Goal: Transaction & Acquisition: Purchase product/service

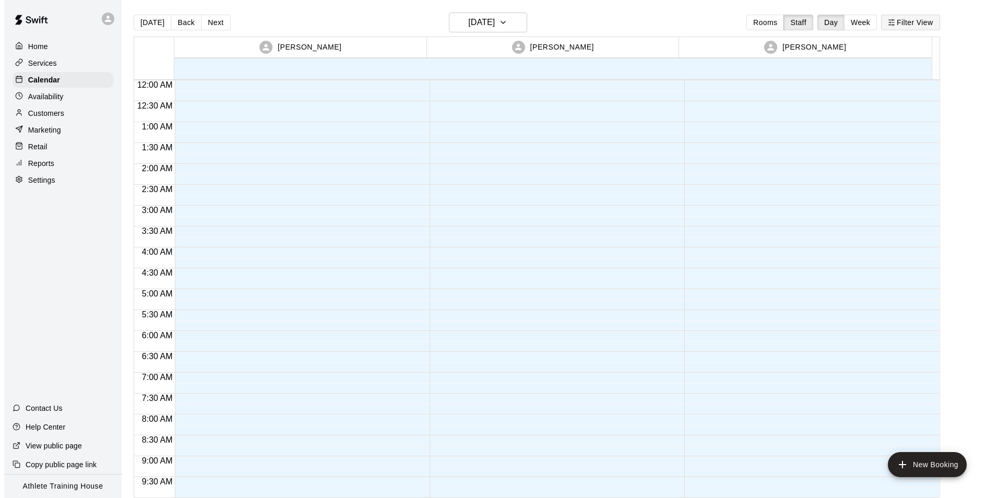
scroll to position [572, 0]
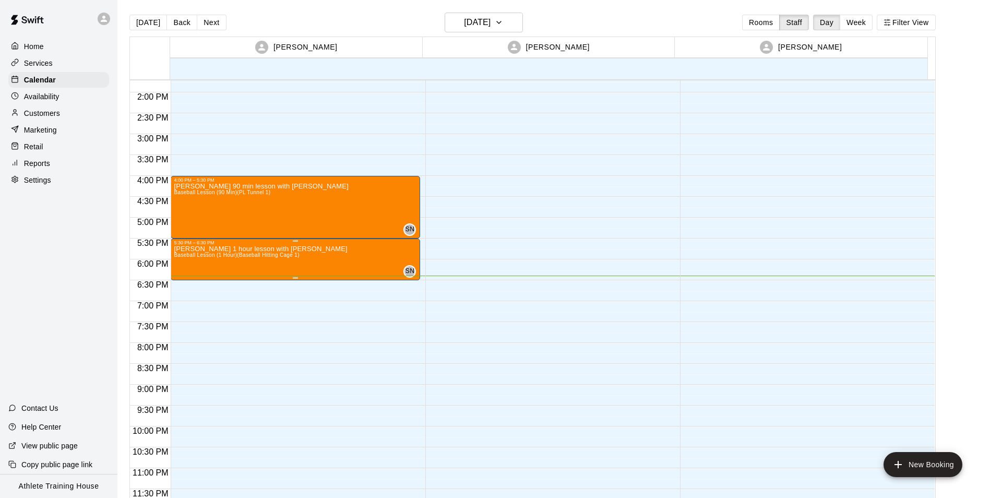
click at [267, 249] on p "[PERSON_NAME] 1 hour lesson with [PERSON_NAME]" at bounding box center [260, 249] width 173 height 0
click at [183, 259] on icon "edit" at bounding box center [183, 260] width 13 height 13
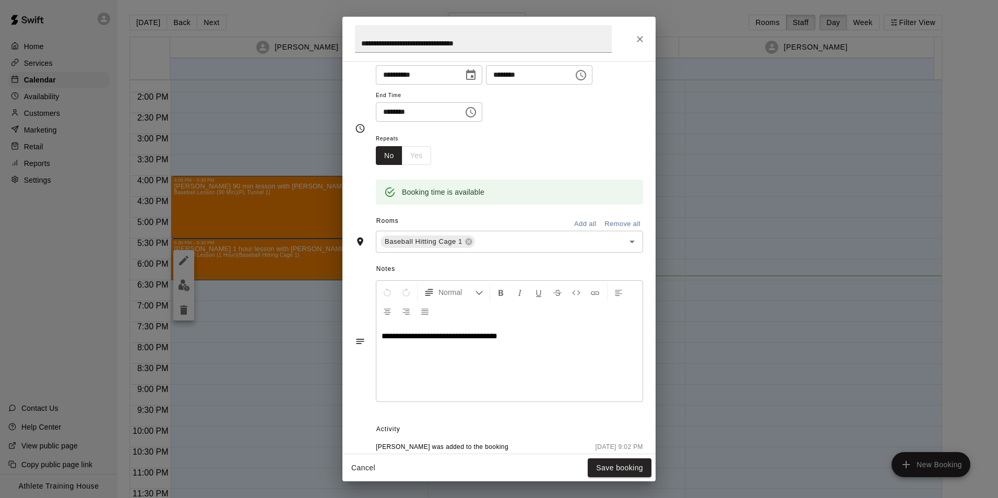
scroll to position [104, 0]
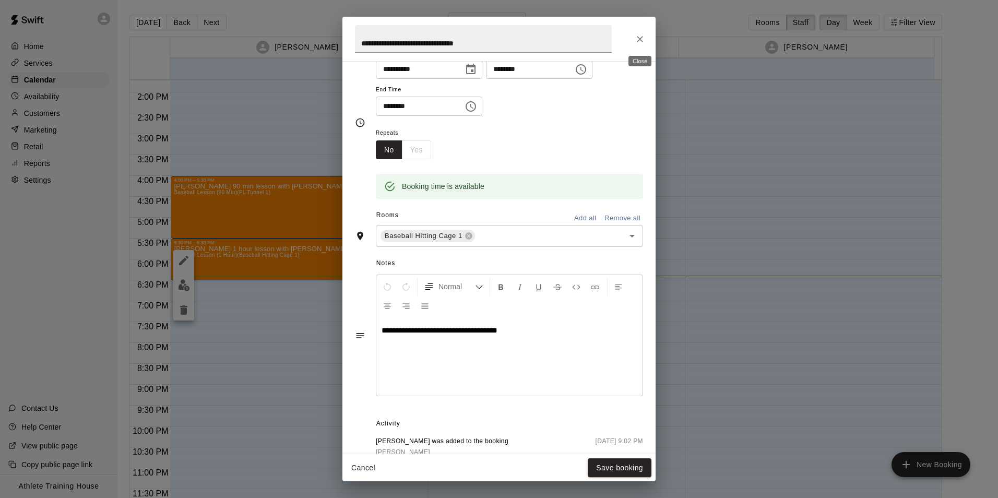
click at [640, 40] on icon "Close" at bounding box center [640, 39] width 10 height 10
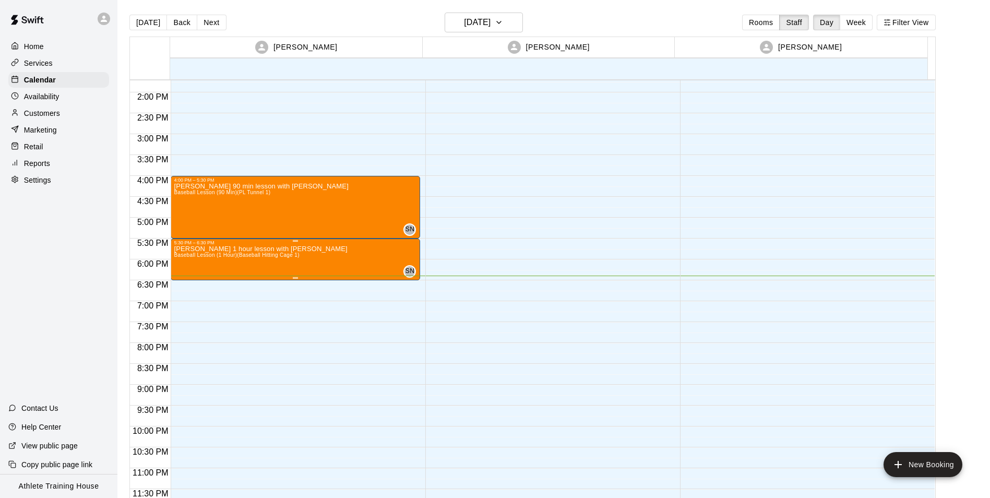
click at [316, 267] on div "[PERSON_NAME] 1 hour lesson with [PERSON_NAME] Baseball Lesson (1 Hour) (Baseba…" at bounding box center [295, 494] width 243 height 498
click at [183, 263] on button "edit" at bounding box center [183, 256] width 21 height 21
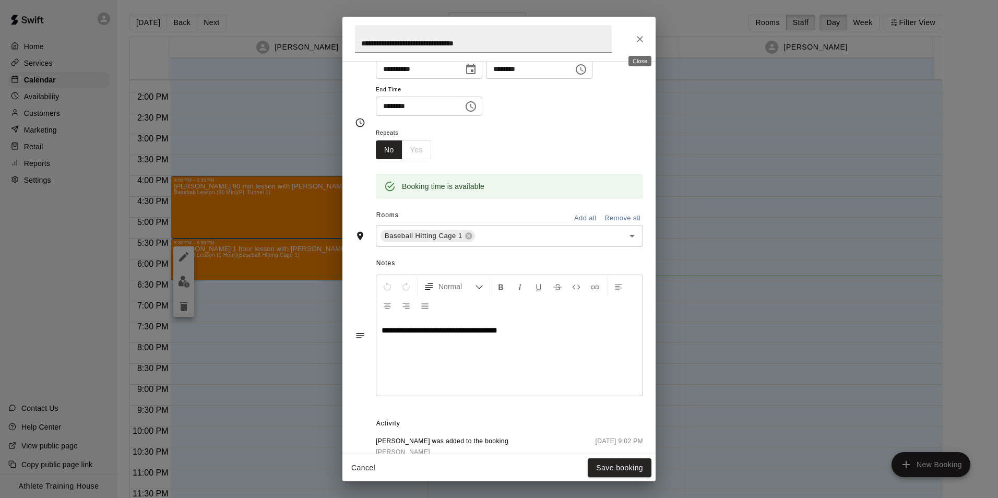
click at [642, 36] on icon "Close" at bounding box center [640, 39] width 10 height 10
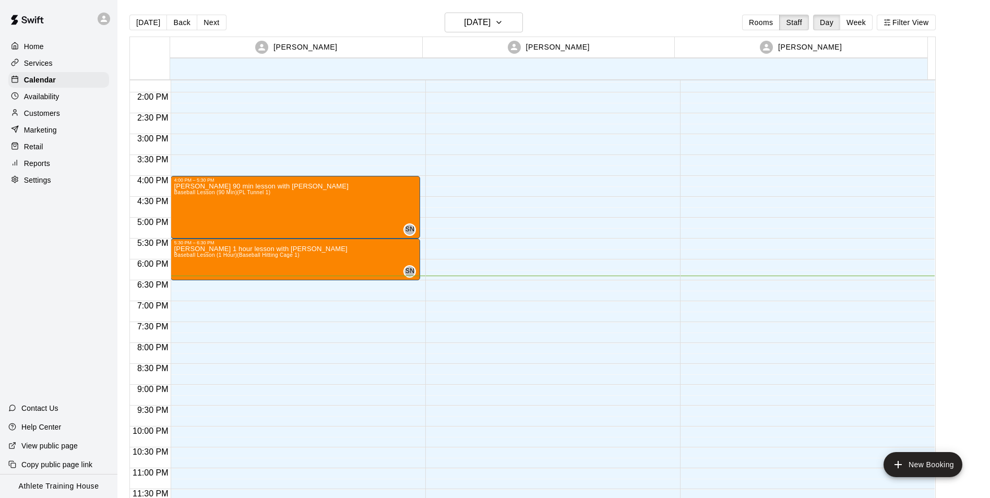
click at [84, 150] on div "Retail" at bounding box center [58, 147] width 101 height 16
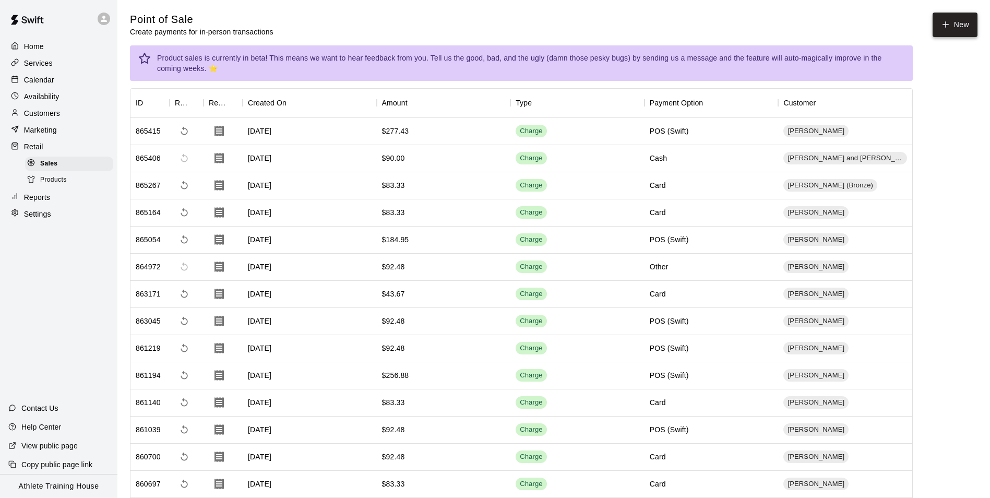
click at [971, 32] on button "New" at bounding box center [955, 25] width 45 height 25
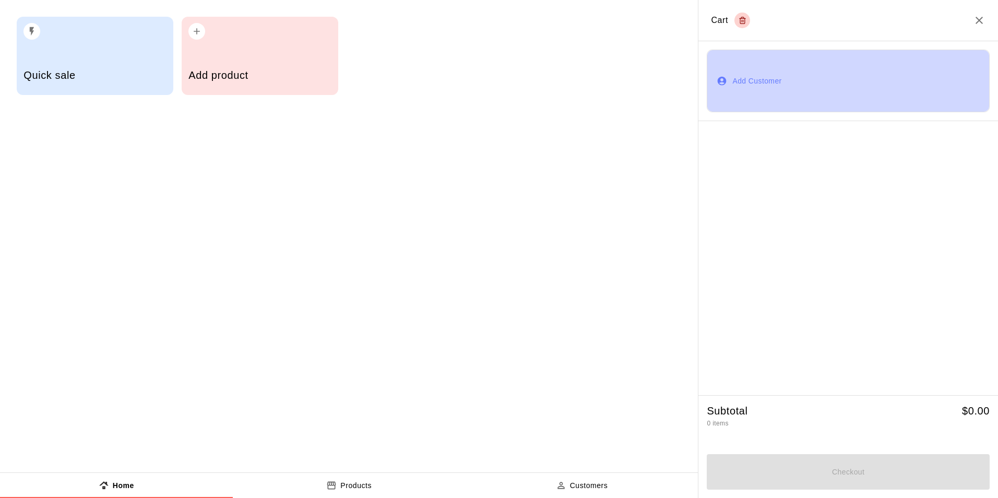
click at [765, 96] on button "Add Customer" at bounding box center [848, 81] width 283 height 63
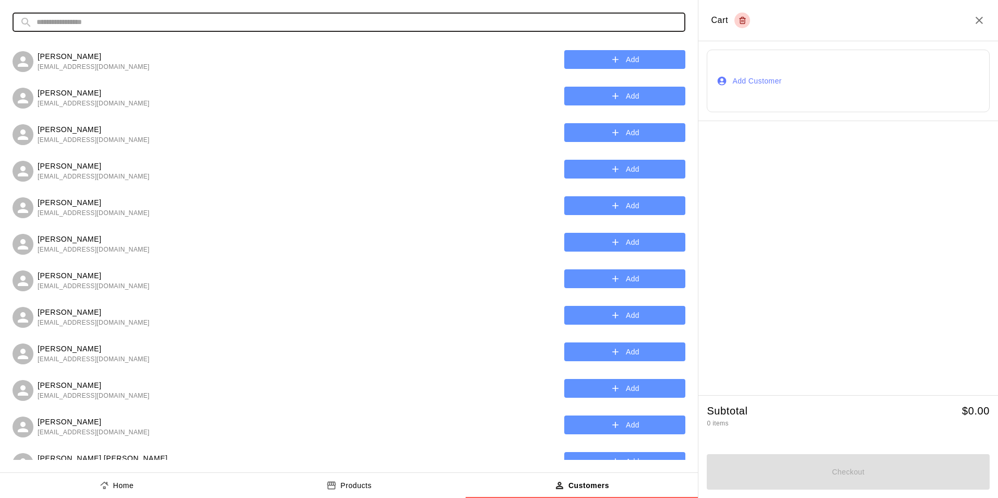
click at [217, 19] on input "text" at bounding box center [357, 22] width 641 height 19
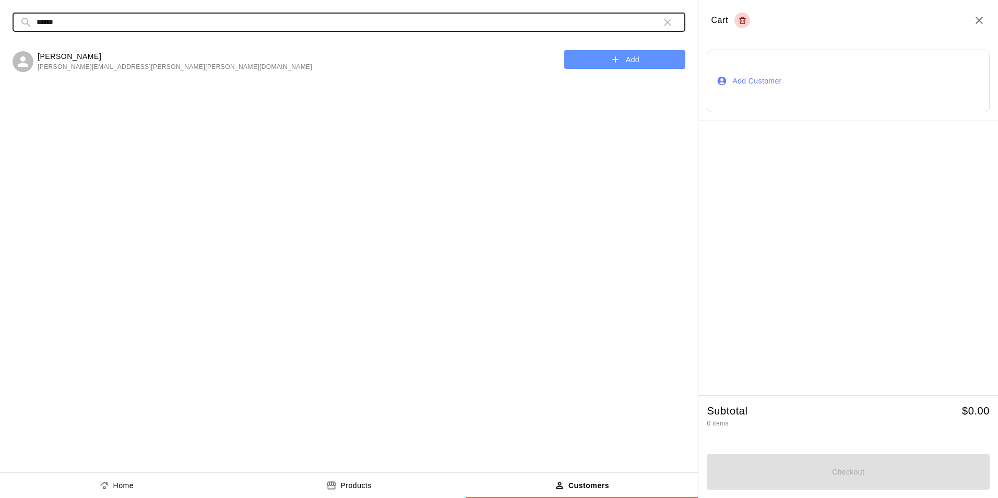
type input "******"
click at [588, 60] on button "Add" at bounding box center [624, 59] width 121 height 19
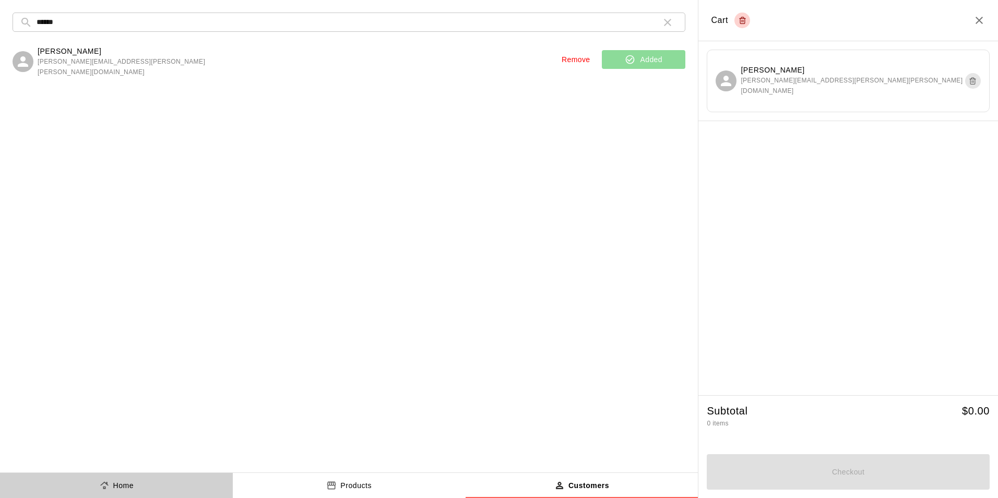
click at [164, 476] on button "Home" at bounding box center [116, 485] width 233 height 25
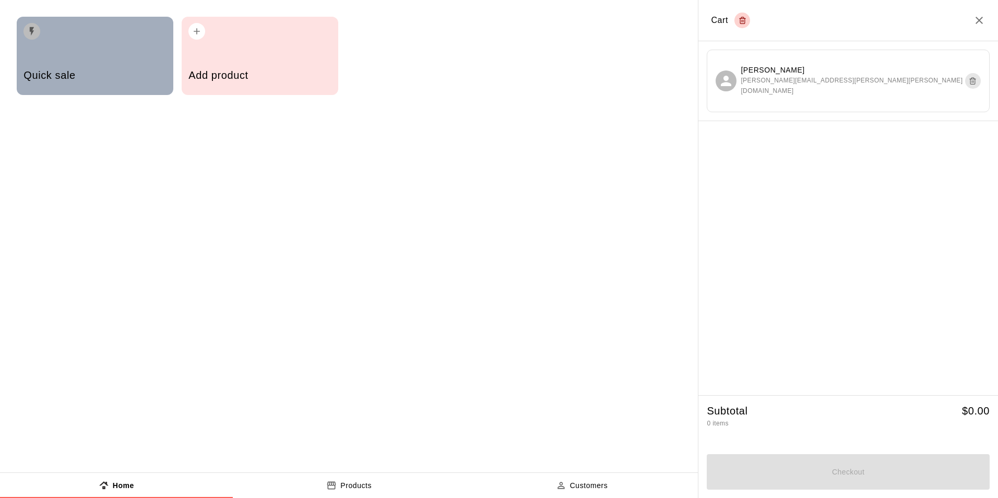
click at [156, 52] on div "Quick sale" at bounding box center [95, 56] width 157 height 78
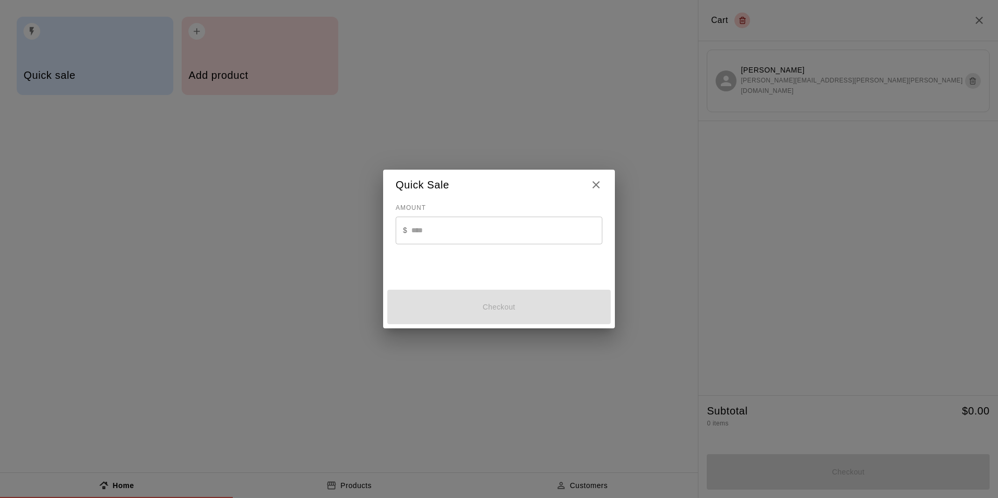
click at [471, 230] on input "text" at bounding box center [506, 231] width 191 height 28
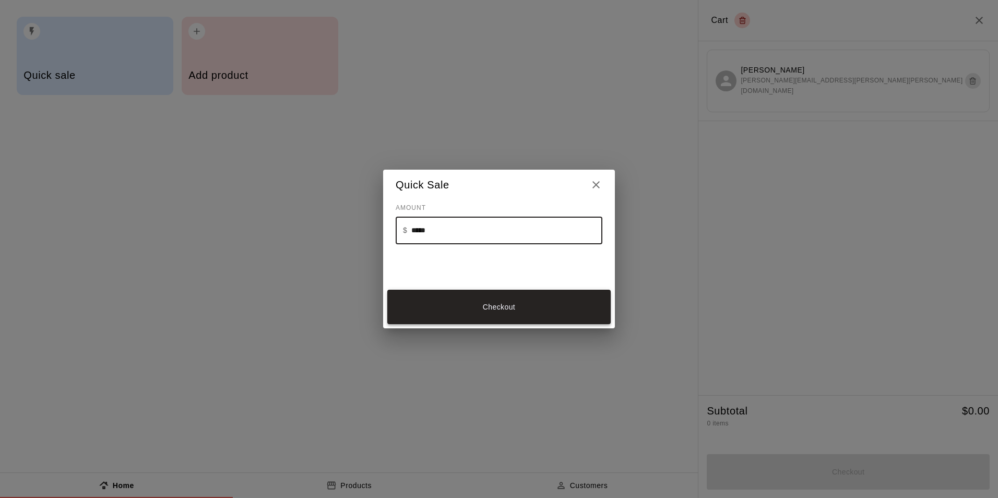
type input "*****"
click at [515, 300] on button "Checkout" at bounding box center [498, 307] width 223 height 35
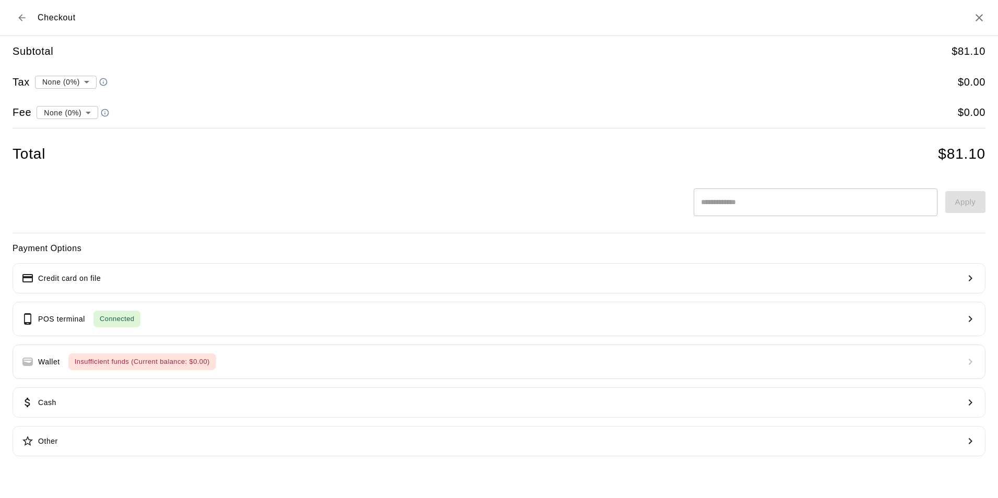
drag, startPoint x: 94, startPoint y: 156, endPoint x: 109, endPoint y: 156, distance: 14.1
click at [104, 156] on li "convenience fee ( 2.75 % )" at bounding box center [65, 148] width 102 height 17
type input "**********"
click at [20, 18] on icon "Back to cart" at bounding box center [21, 17] width 7 height 7
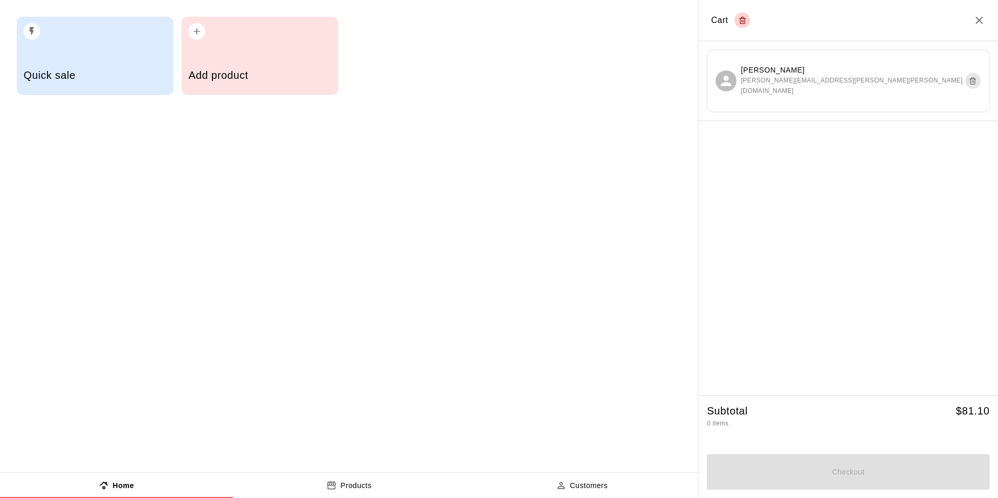
click at [88, 55] on div "Quick sale" at bounding box center [95, 56] width 157 height 78
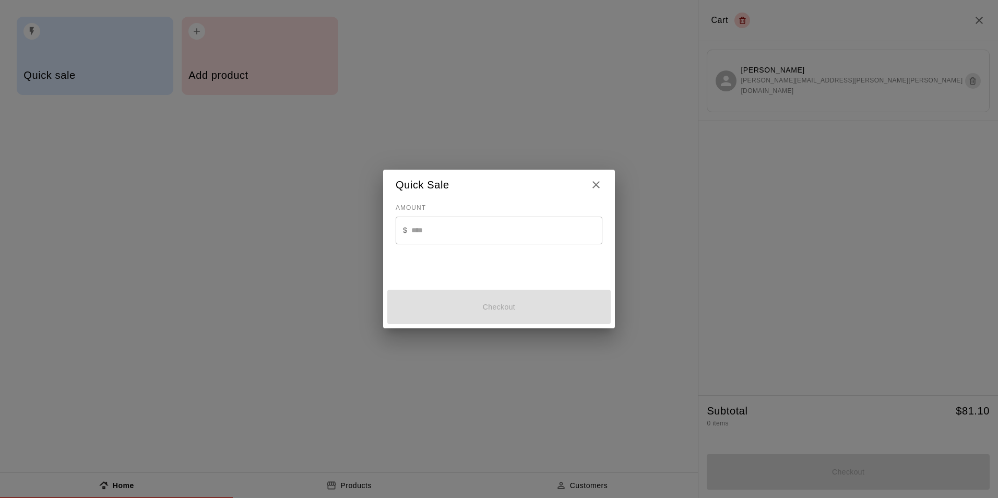
click at [600, 192] on h2 "Quick Sale" at bounding box center [499, 185] width 232 height 31
drag, startPoint x: 600, startPoint y: 192, endPoint x: 595, endPoint y: 188, distance: 5.9
click at [595, 188] on icon "Close" at bounding box center [596, 184] width 13 height 13
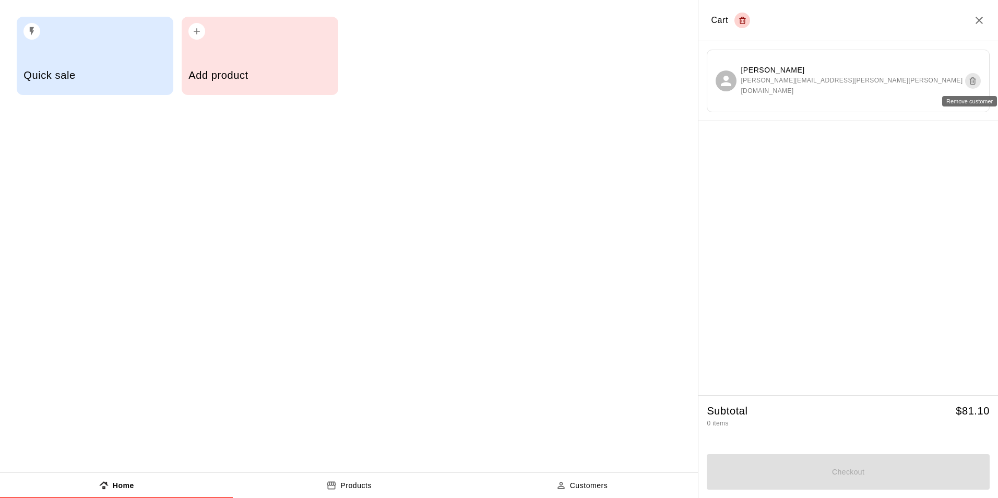
click at [969, 78] on icon "Remove customer" at bounding box center [973, 81] width 8 height 13
click at [981, 24] on icon "Close" at bounding box center [979, 20] width 13 height 13
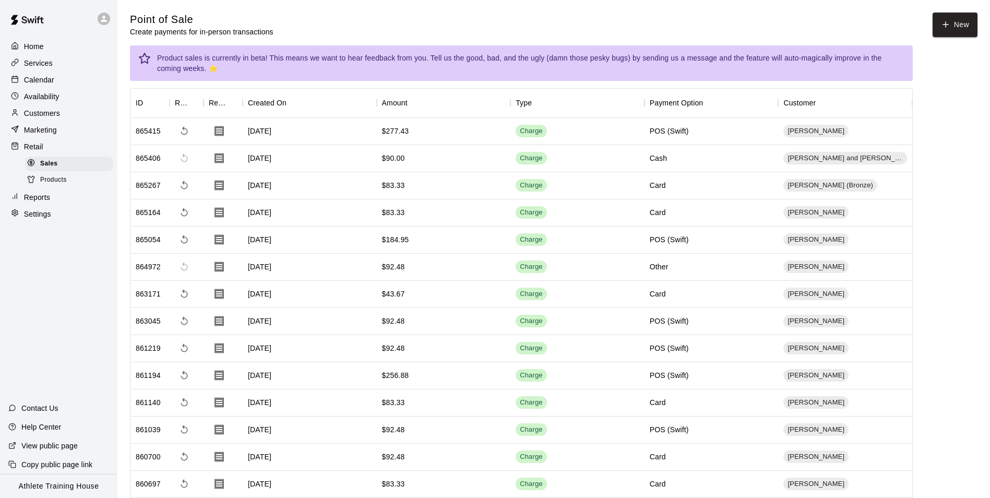
drag, startPoint x: 59, startPoint y: 77, endPoint x: 119, endPoint y: 87, distance: 60.4
click at [59, 77] on div "Calendar" at bounding box center [58, 80] width 101 height 16
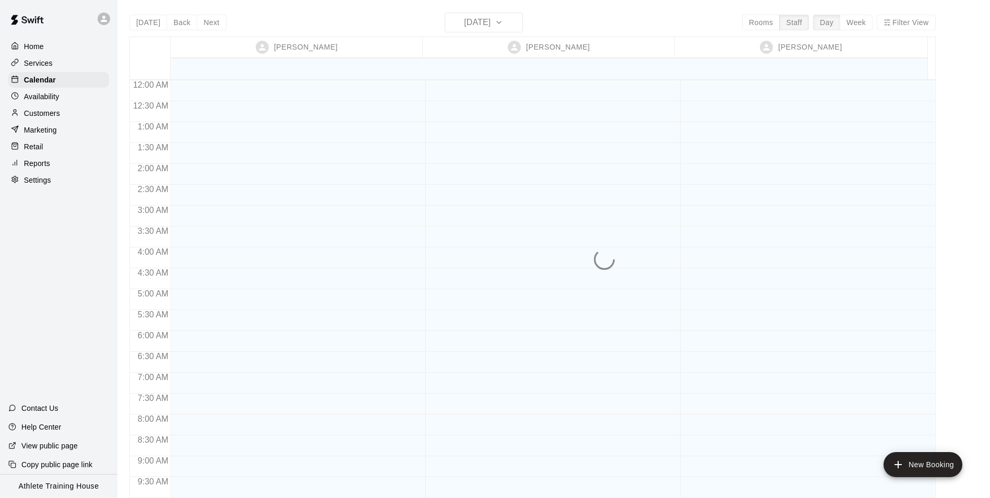
scroll to position [572, 0]
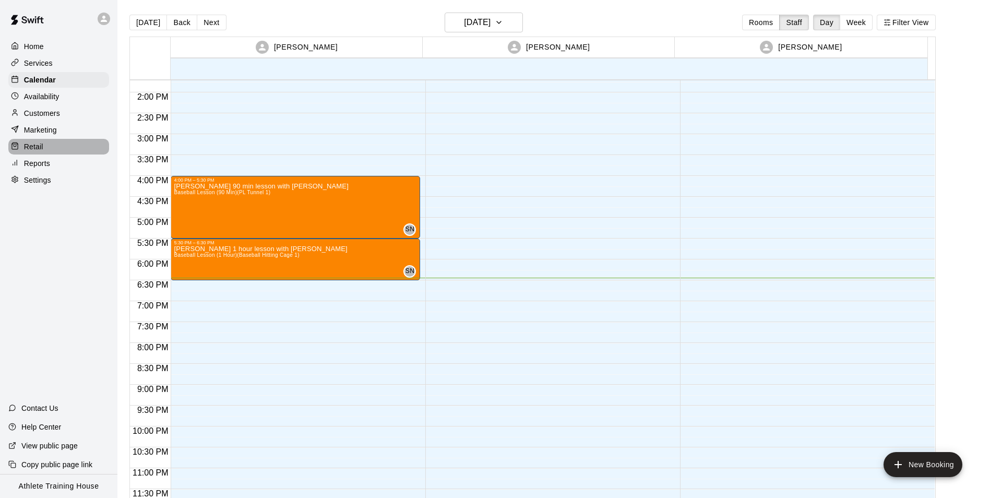
click at [41, 145] on p "Retail" at bounding box center [33, 146] width 19 height 10
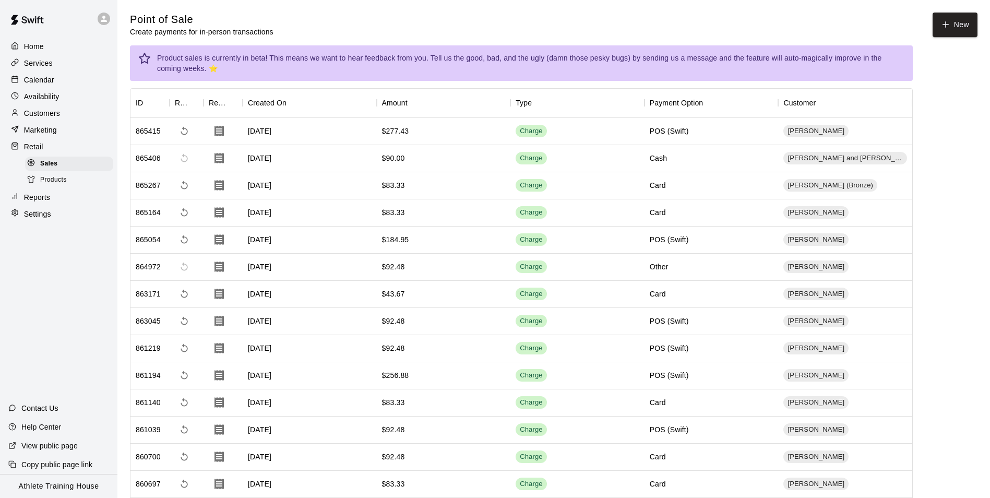
click at [20, 85] on div at bounding box center [17, 80] width 13 height 10
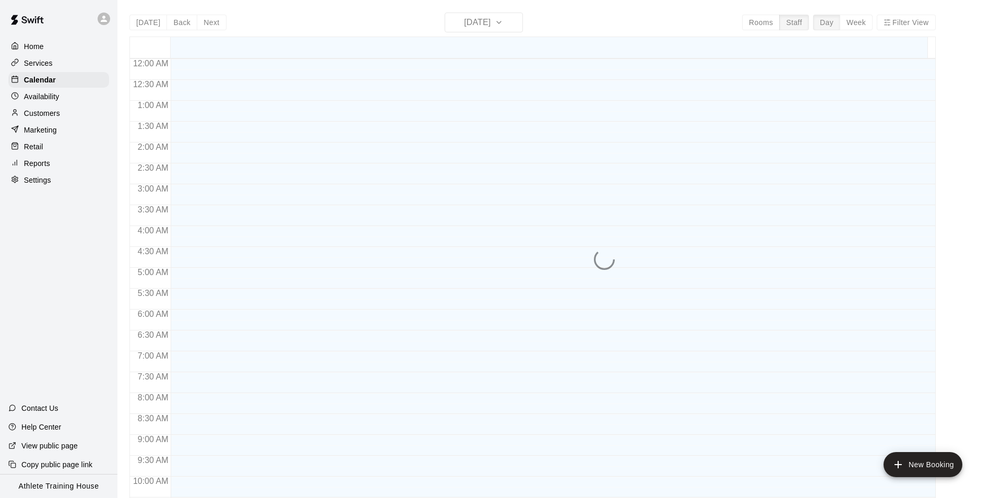
scroll to position [551, 0]
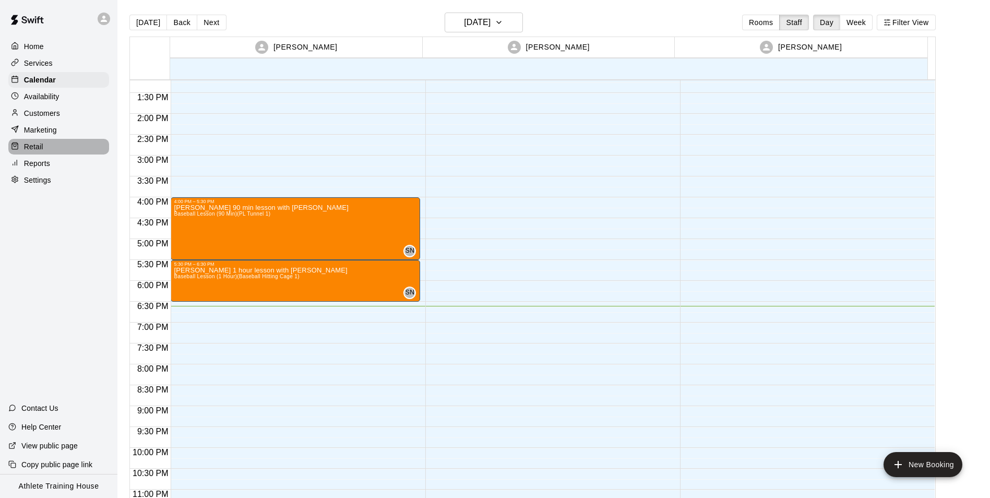
click at [79, 153] on div "Retail" at bounding box center [58, 147] width 101 height 16
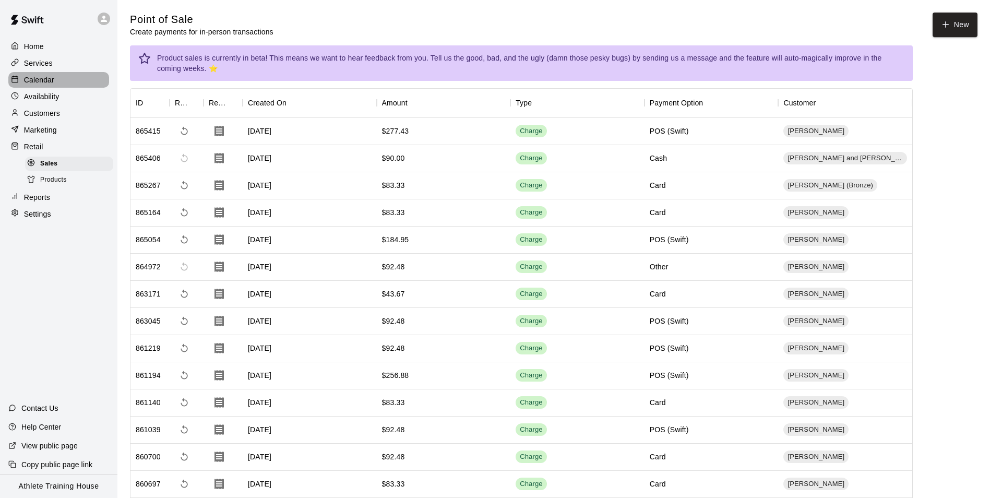
click at [40, 82] on p "Calendar" at bounding box center [39, 80] width 30 height 10
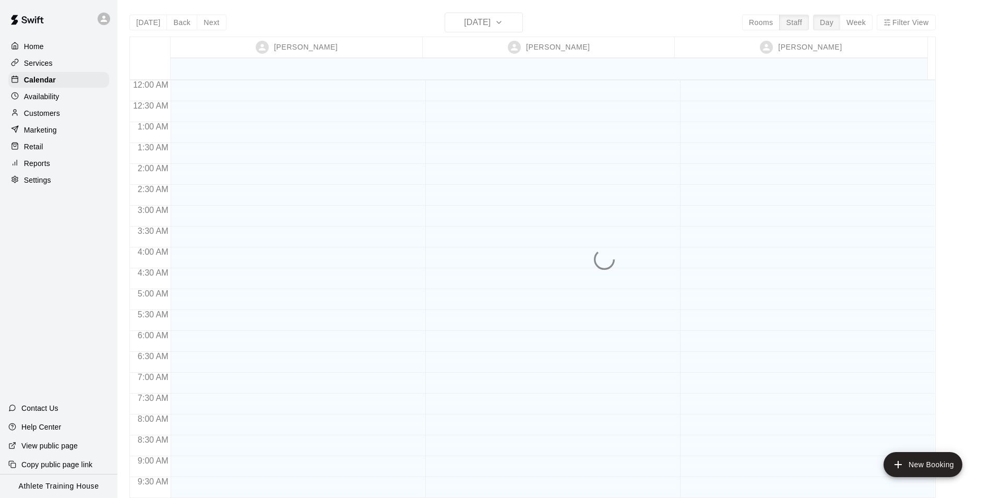
scroll to position [572, 0]
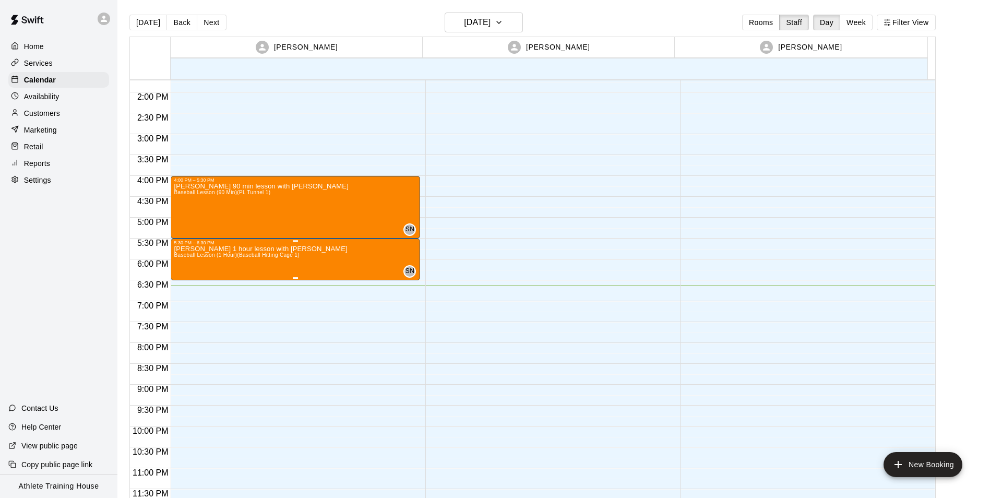
click at [259, 266] on div "[PERSON_NAME] 1 hour lesson with [PERSON_NAME] Baseball Lesson (1 Hour) (Baseba…" at bounding box center [260, 494] width 173 height 498
click at [186, 258] on icon "edit" at bounding box center [183, 256] width 13 height 13
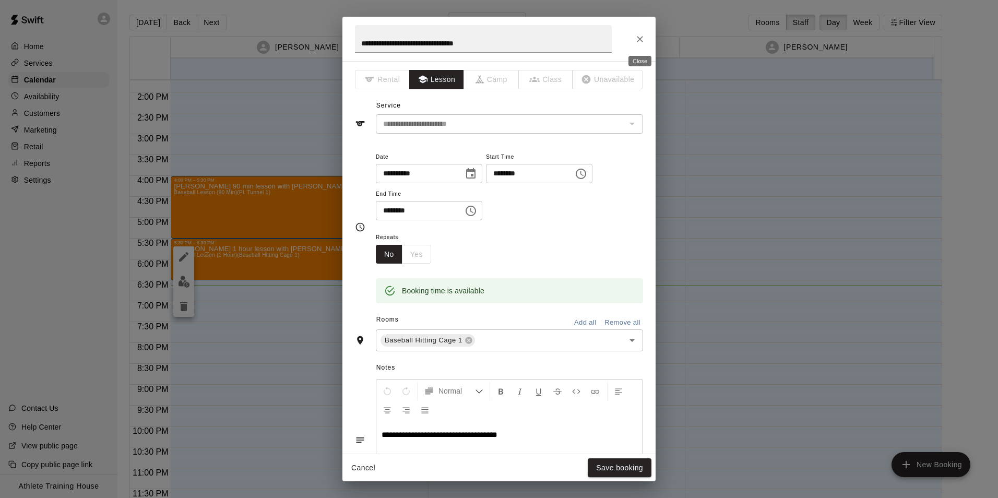
click at [636, 36] on icon "Close" at bounding box center [640, 39] width 10 height 10
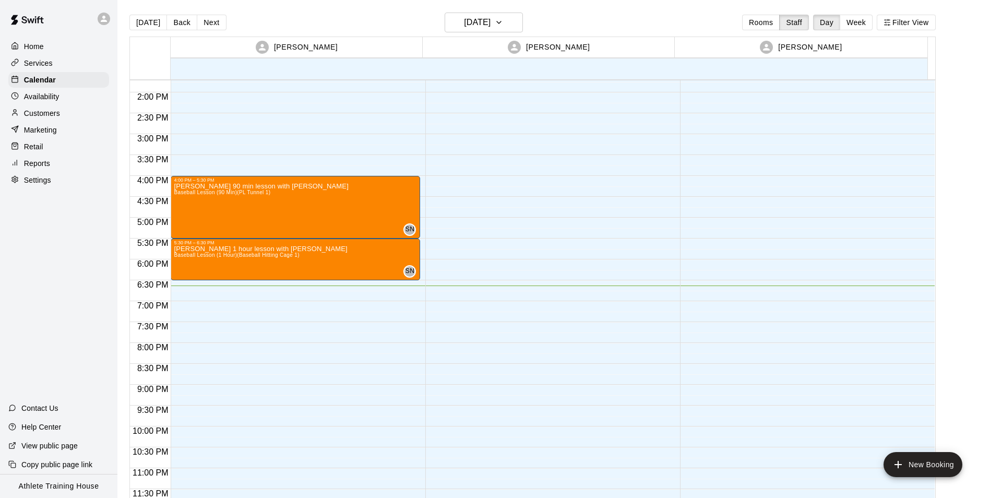
click at [34, 151] on p "Retail" at bounding box center [33, 146] width 19 height 10
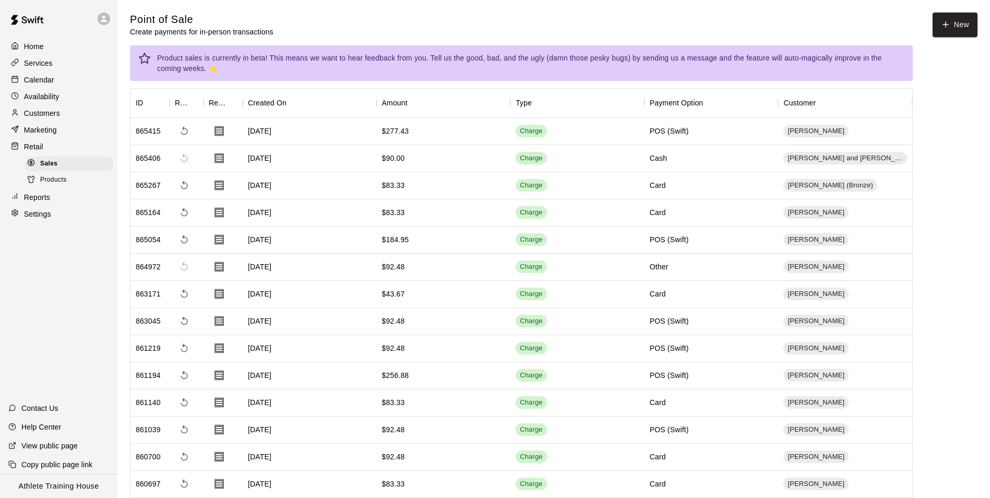
click at [42, 113] on p "Customers" at bounding box center [42, 113] width 36 height 10
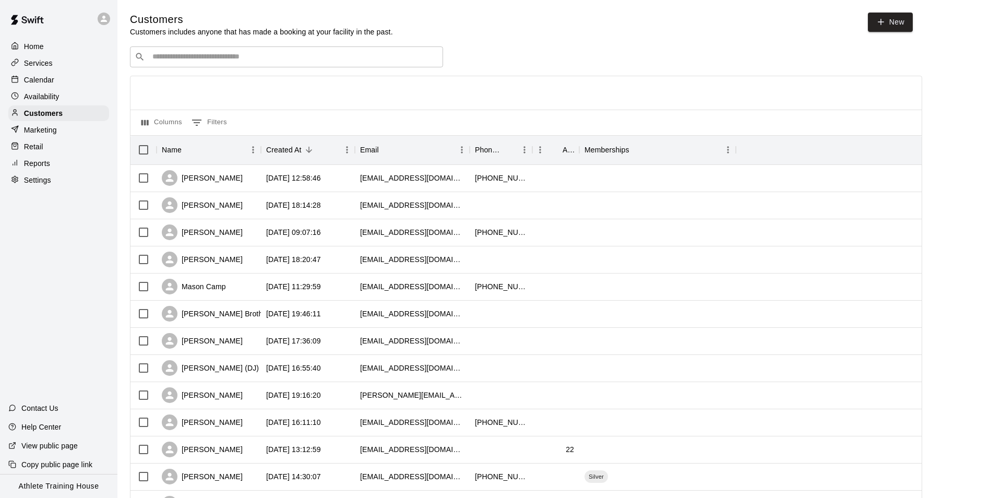
click at [374, 52] on div "​ ​" at bounding box center [286, 56] width 313 height 21
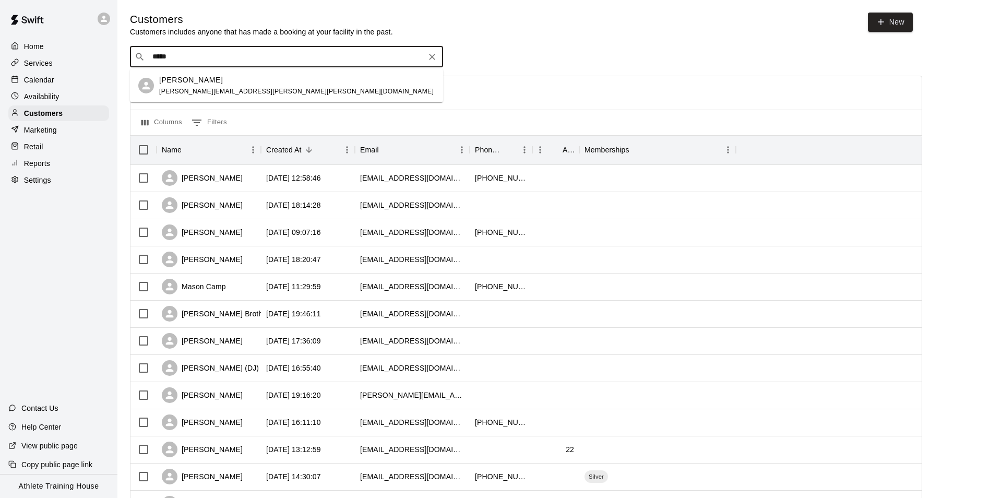
type input "******"
click at [241, 84] on div "[PERSON_NAME]" at bounding box center [296, 80] width 275 height 11
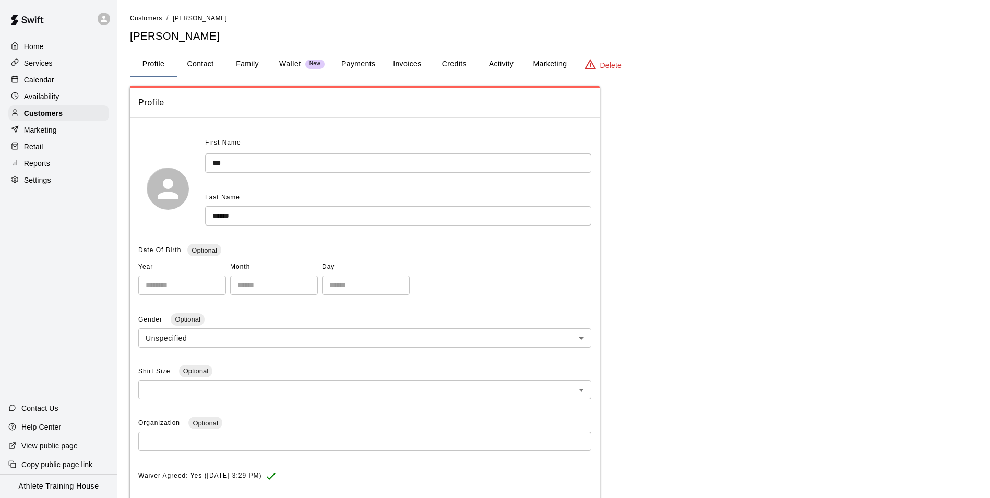
click at [363, 67] on button "Payments" at bounding box center [358, 64] width 51 height 25
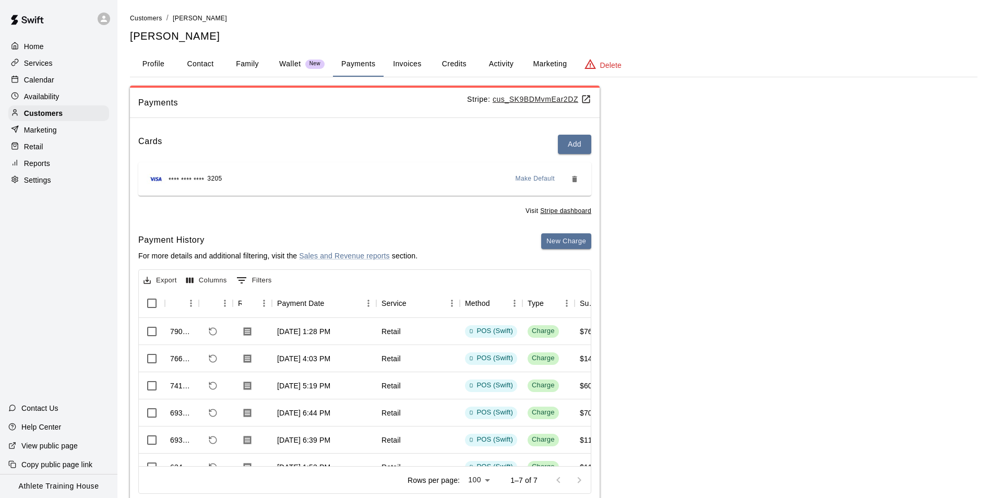
click at [525, 180] on span "Make Default" at bounding box center [536, 179] width 40 height 10
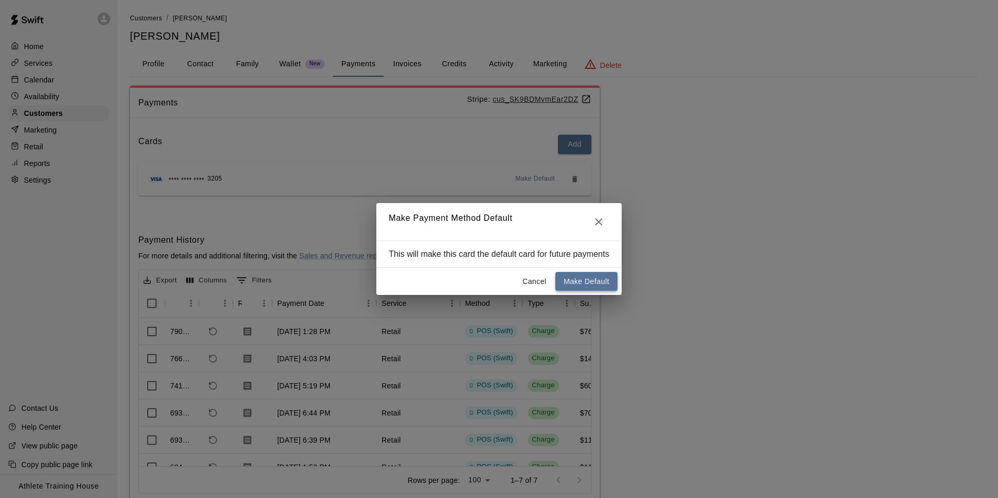
click at [588, 283] on button "Make Default" at bounding box center [586, 281] width 62 height 19
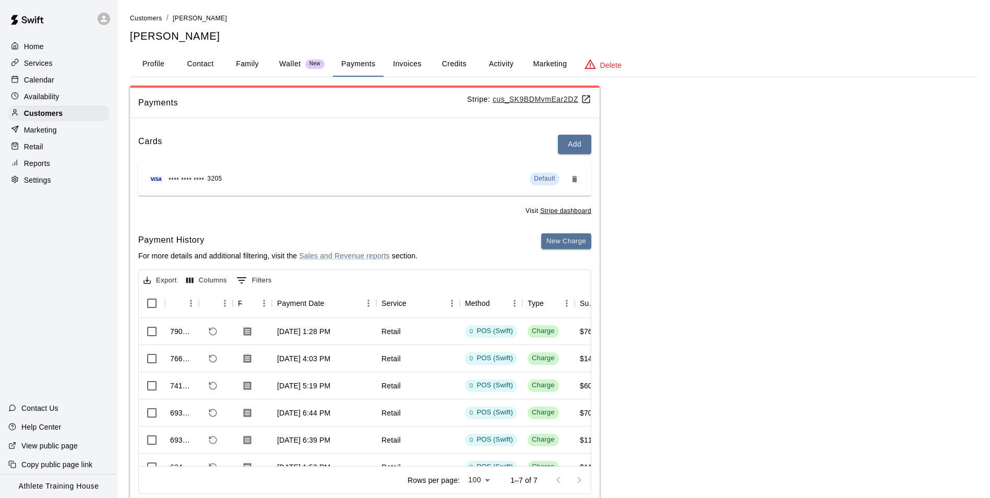
drag, startPoint x: 43, startPoint y: 146, endPoint x: 59, endPoint y: 147, distance: 16.7
click at [43, 146] on div "Retail" at bounding box center [58, 147] width 101 height 16
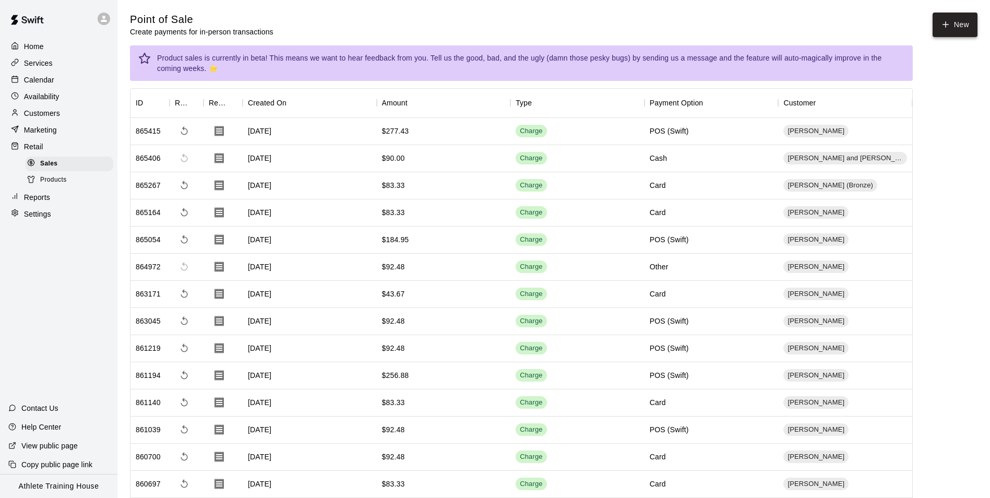
click at [953, 26] on button "New" at bounding box center [955, 25] width 45 height 25
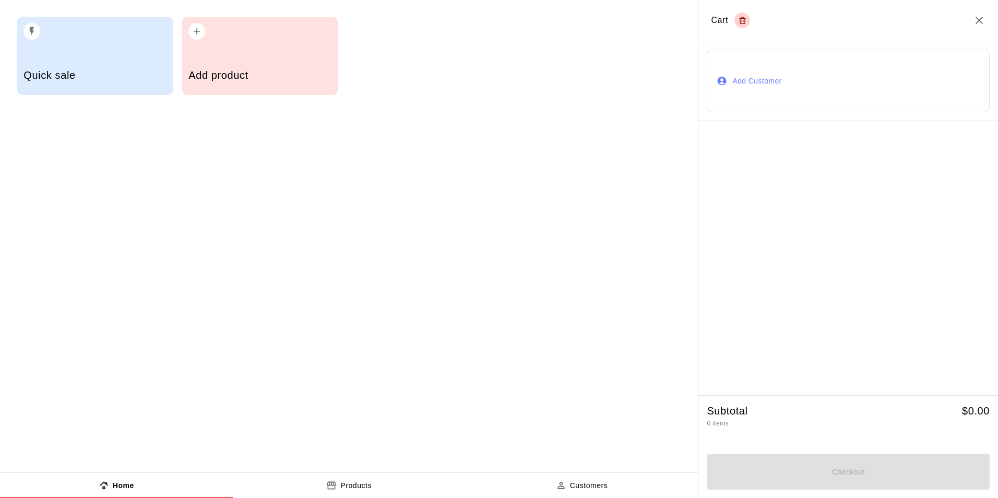
click at [766, 81] on button "Add Customer" at bounding box center [848, 81] width 283 height 63
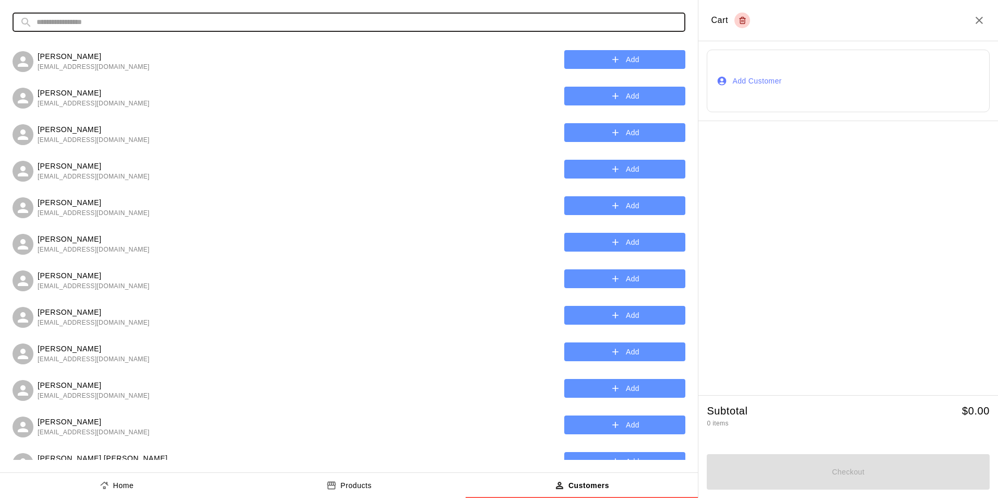
click at [255, 20] on input "text" at bounding box center [357, 22] width 641 height 19
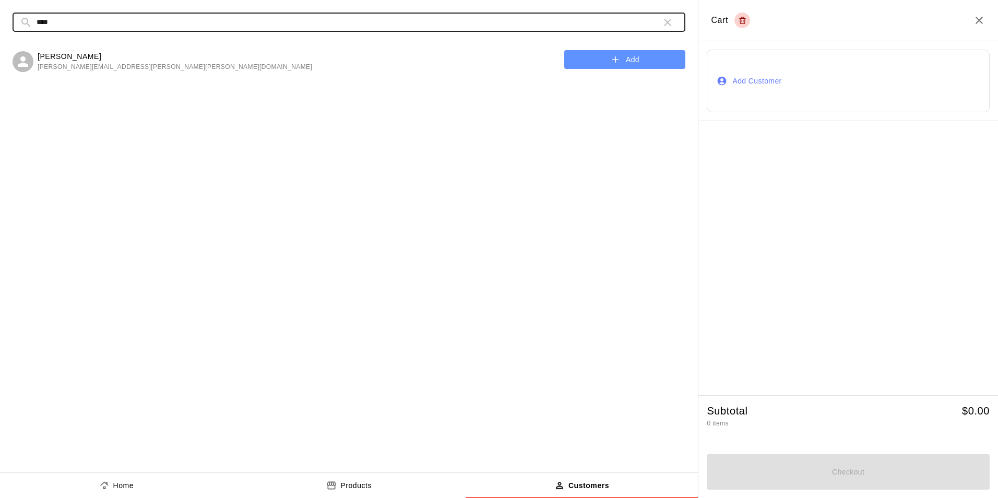
type input "****"
click at [616, 57] on icon "button" at bounding box center [615, 59] width 10 height 10
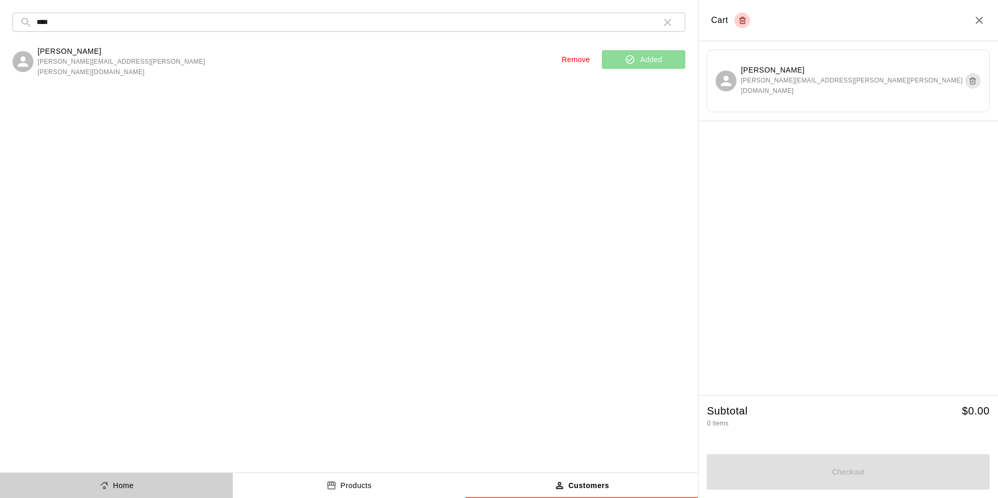
click at [121, 485] on p "Home" at bounding box center [123, 485] width 21 height 11
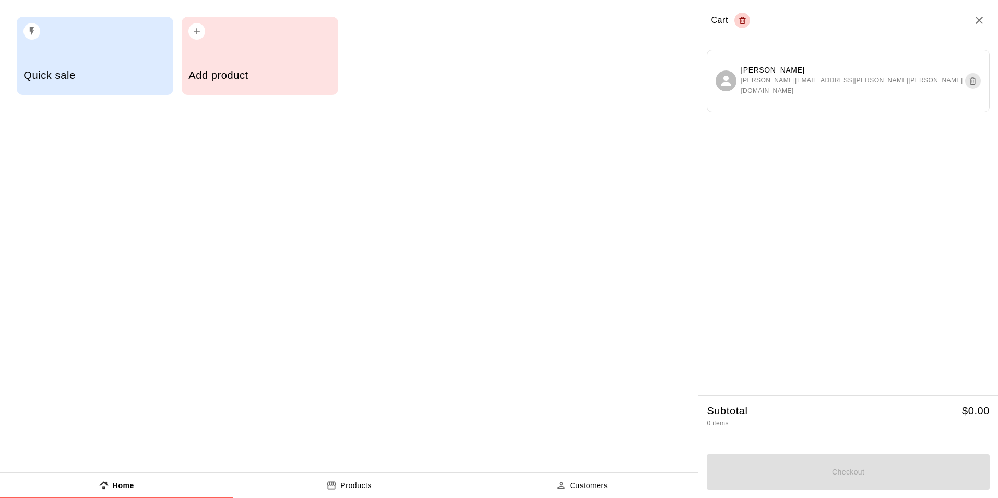
click at [143, 88] on div "Quick sale" at bounding box center [94, 76] width 142 height 37
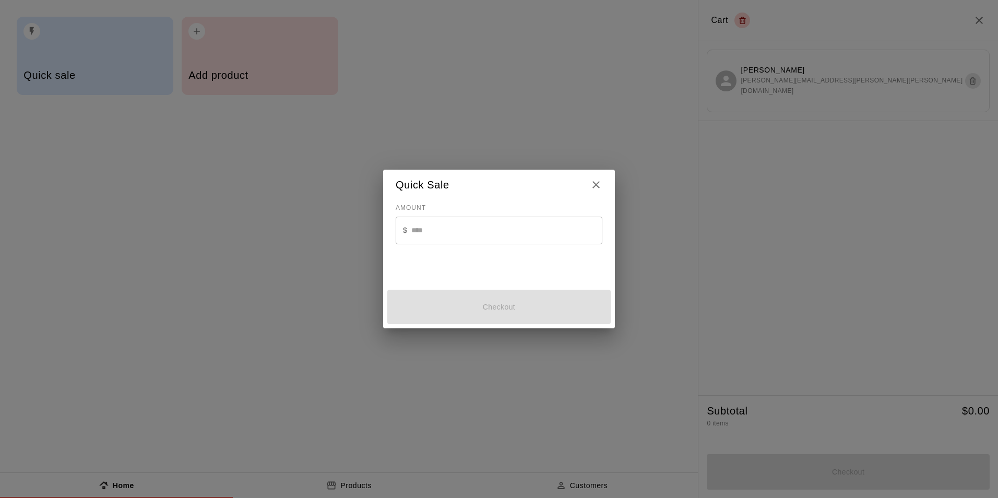
click at [472, 241] on input "text" at bounding box center [506, 231] width 191 height 28
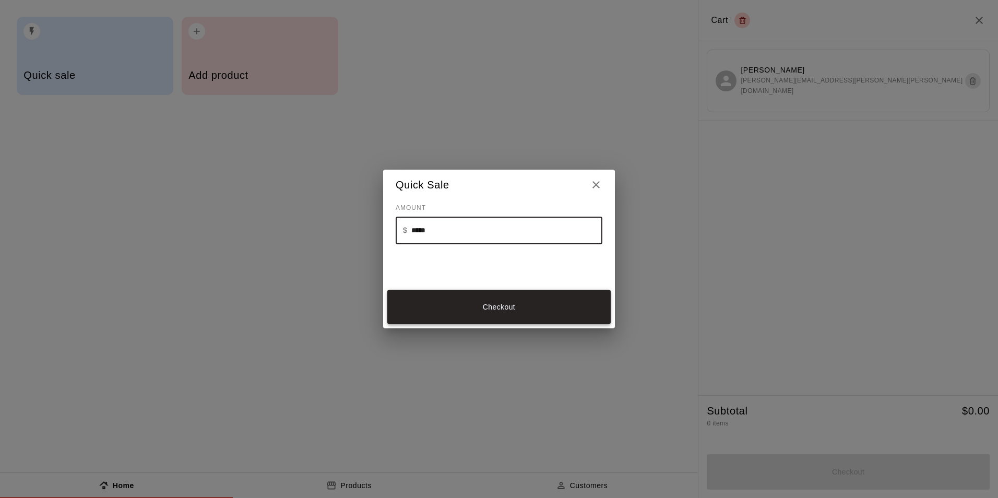
type input "*****"
click at [474, 311] on button "Checkout" at bounding box center [498, 307] width 223 height 35
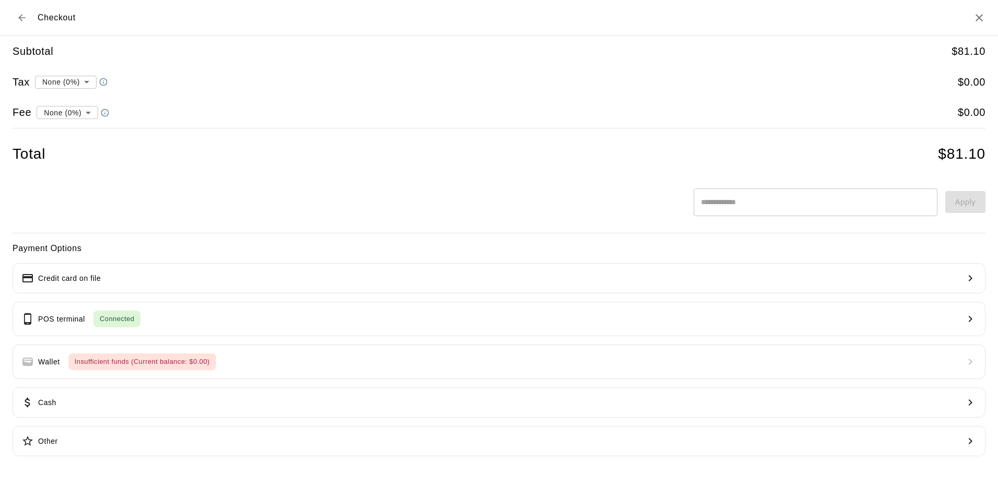
drag, startPoint x: 63, startPoint y: 148, endPoint x: 83, endPoint y: 169, distance: 29.9
click at [65, 148] on li "convenience fee ( 2.75 % )" at bounding box center [65, 148] width 102 height 17
type input "**********"
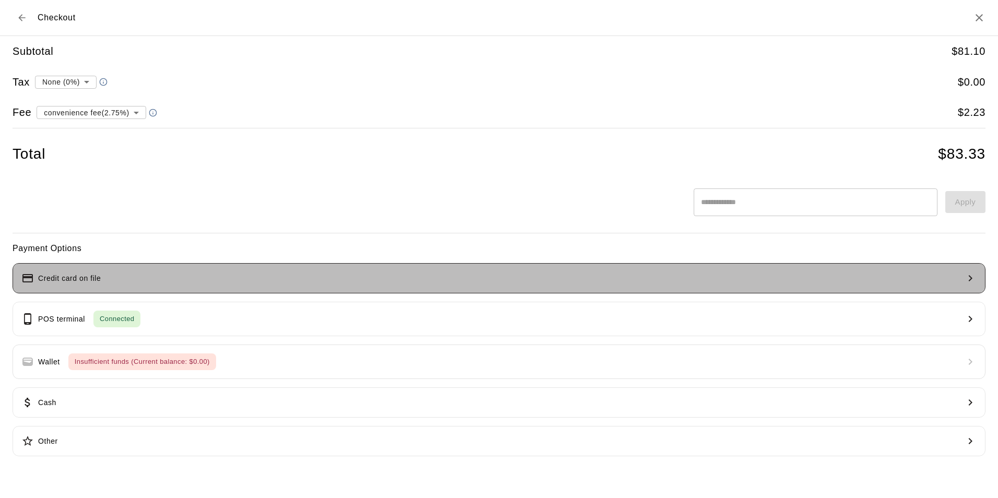
click at [219, 276] on button "Credit card on file" at bounding box center [499, 278] width 973 height 30
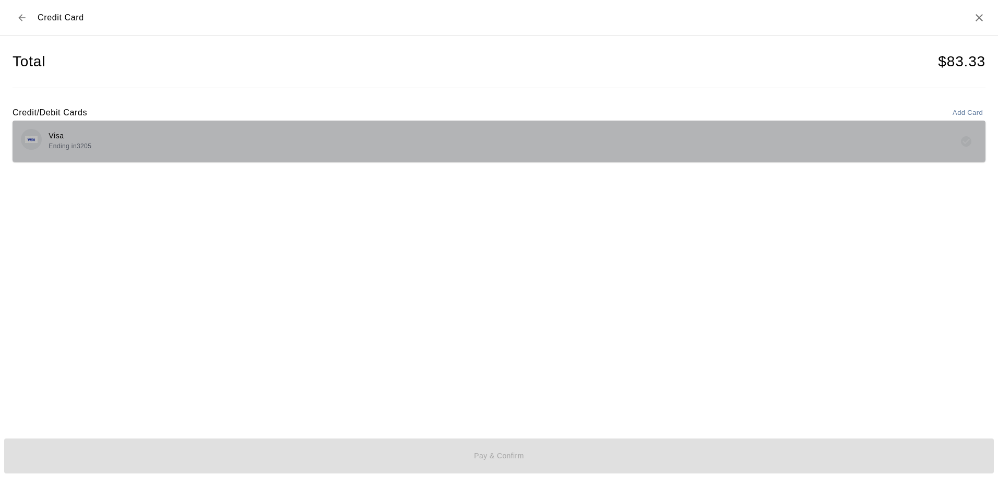
click at [412, 142] on div "Visa Ending in 3205" at bounding box center [499, 141] width 956 height 25
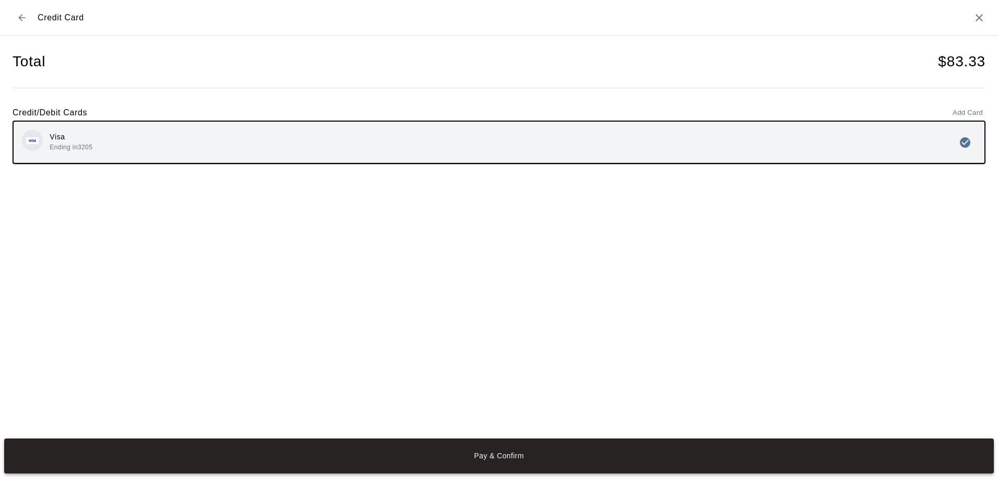
click at [506, 458] on button "Pay & Confirm" at bounding box center [498, 455] width 989 height 35
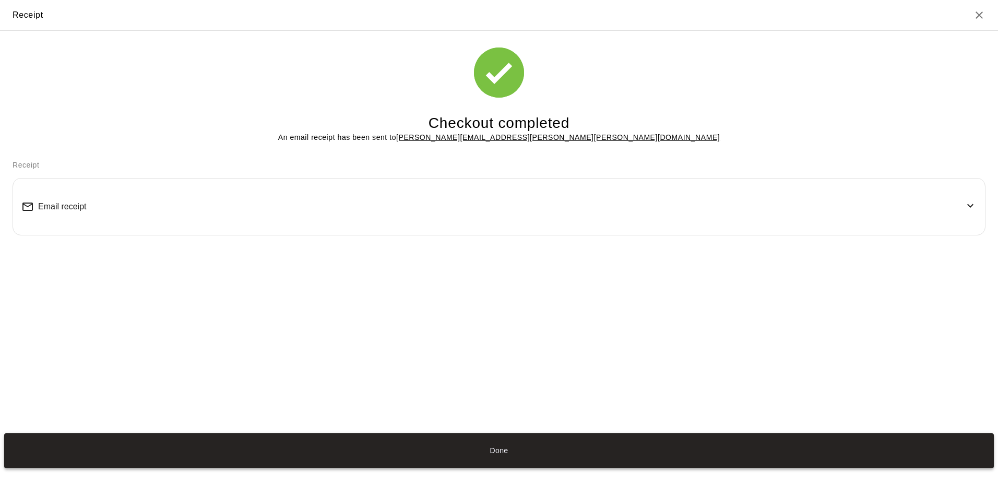
click at [483, 458] on button "Done" at bounding box center [498, 450] width 989 height 35
